Goal: Task Accomplishment & Management: Use online tool/utility

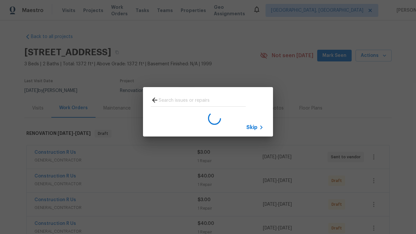
click at [252, 127] on span "Skip" at bounding box center [251, 127] width 11 height 6
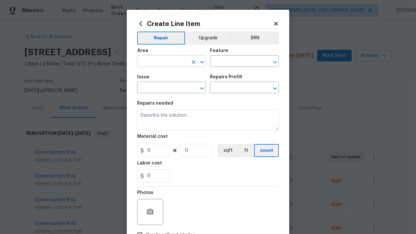
click at [162, 62] on input "text" at bounding box center [162, 62] width 51 height 10
type input "Bedroom"
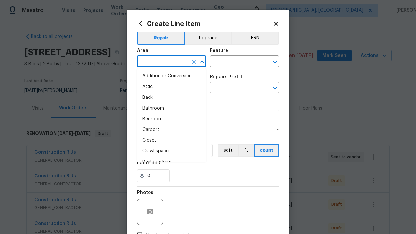
click at [172, 119] on li "Bedroom" at bounding box center [171, 119] width 69 height 11
type input "Bedroom"
click at [235, 62] on input "text" at bounding box center [235, 62] width 51 height 10
type input "Flooring"
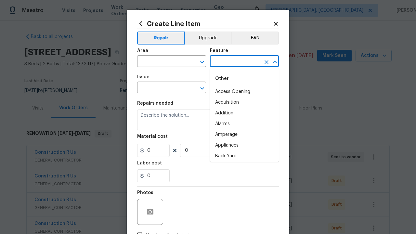
type input "Flooring"
click at [162, 88] on input "text" at bounding box center [162, 88] width 51 height 10
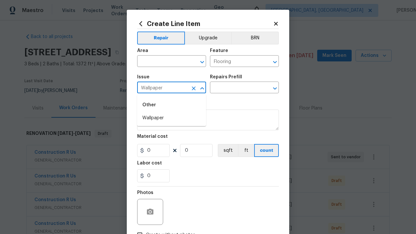
click at [172, 118] on li "Wallpaper" at bounding box center [171, 118] width 69 height 11
type input "Wallpaper"
click at [235, 88] on input "text" at bounding box center [235, 88] width 51 height 10
type input "Remove"
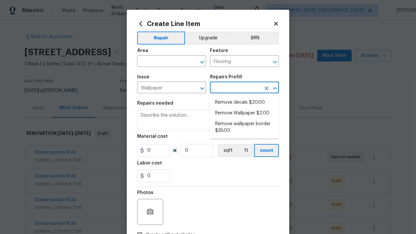
click at [244, 102] on li "Remove decals $20.00" at bounding box center [244, 102] width 69 height 11
type input "Walls and Ceiling"
type textarea "Remove decals from door/wall/ceiling"
type input "1"
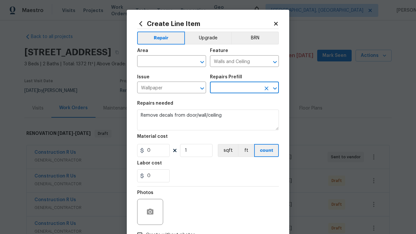
type input "Remove decals $20.00"
type input "20"
